Goal: Navigation & Orientation: Find specific page/section

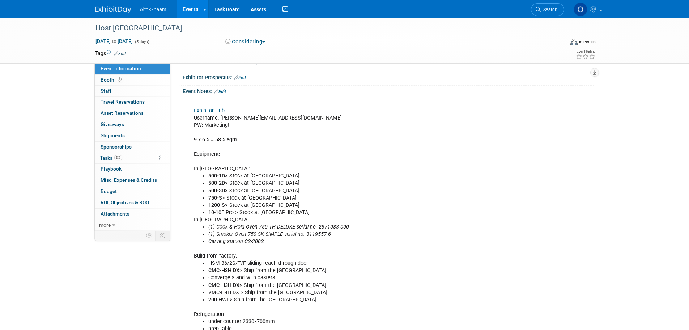
click at [183, 8] on link "Events" at bounding box center [190, 9] width 26 height 18
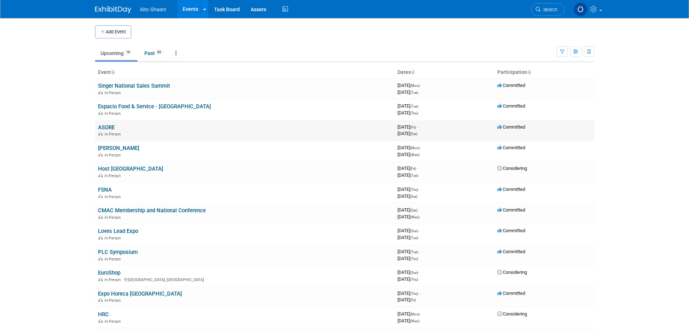
click at [112, 127] on link "ASORE" at bounding box center [106, 127] width 17 height 7
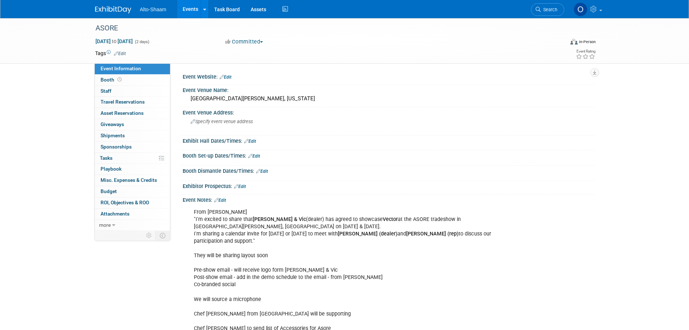
scroll to position [36, 0]
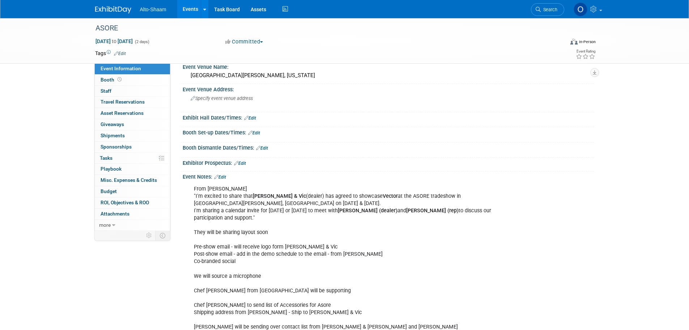
drag, startPoint x: 193, startPoint y: 10, endPoint x: 214, endPoint y: 43, distance: 38.4
click at [193, 10] on link "Events" at bounding box center [190, 9] width 26 height 18
